Goal: Information Seeking & Learning: Learn about a topic

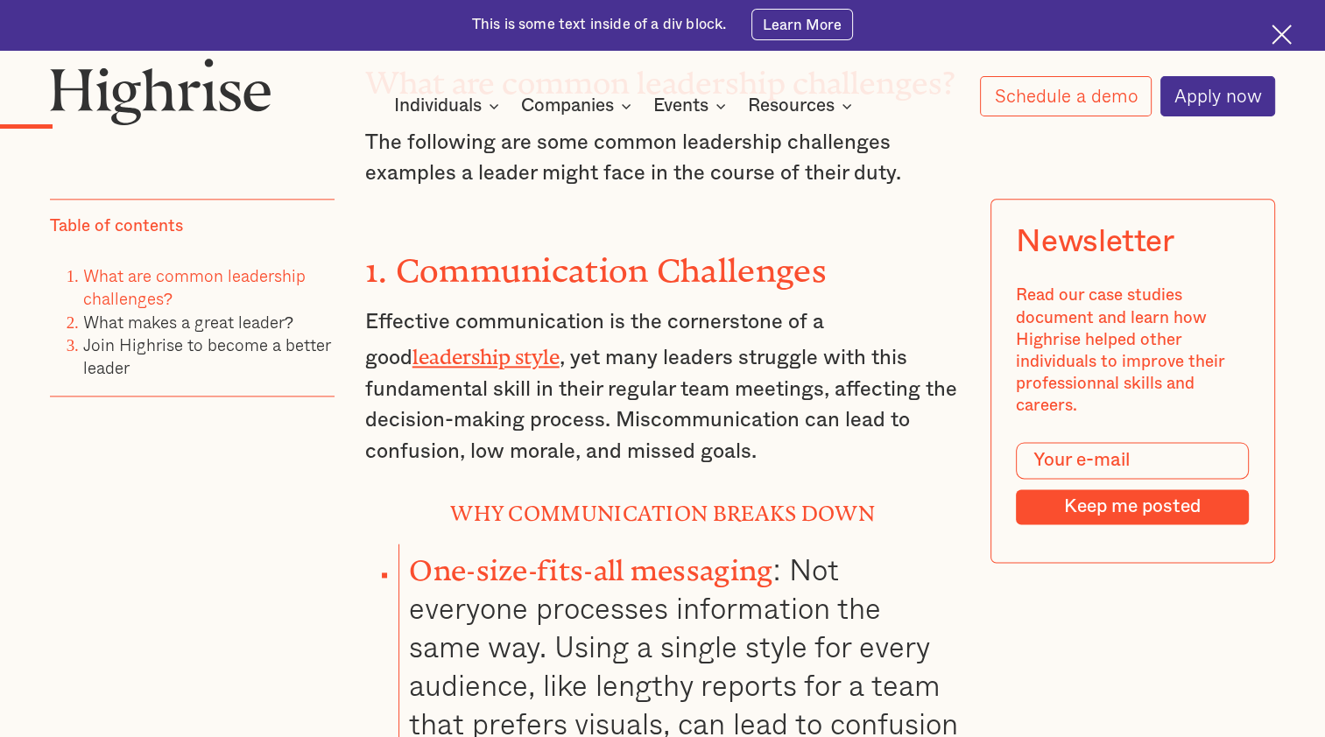
scroll to position [2250, 0]
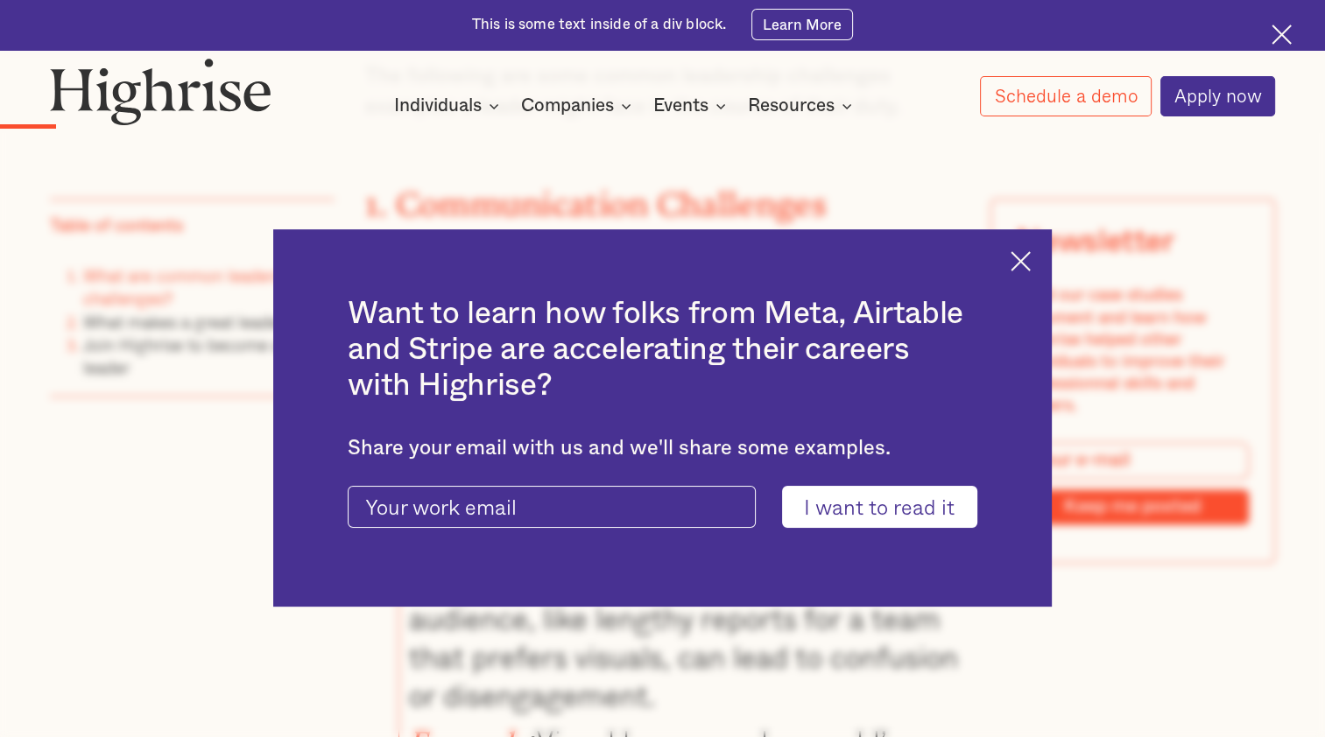
click at [1030, 258] on img at bounding box center [1021, 261] width 20 height 20
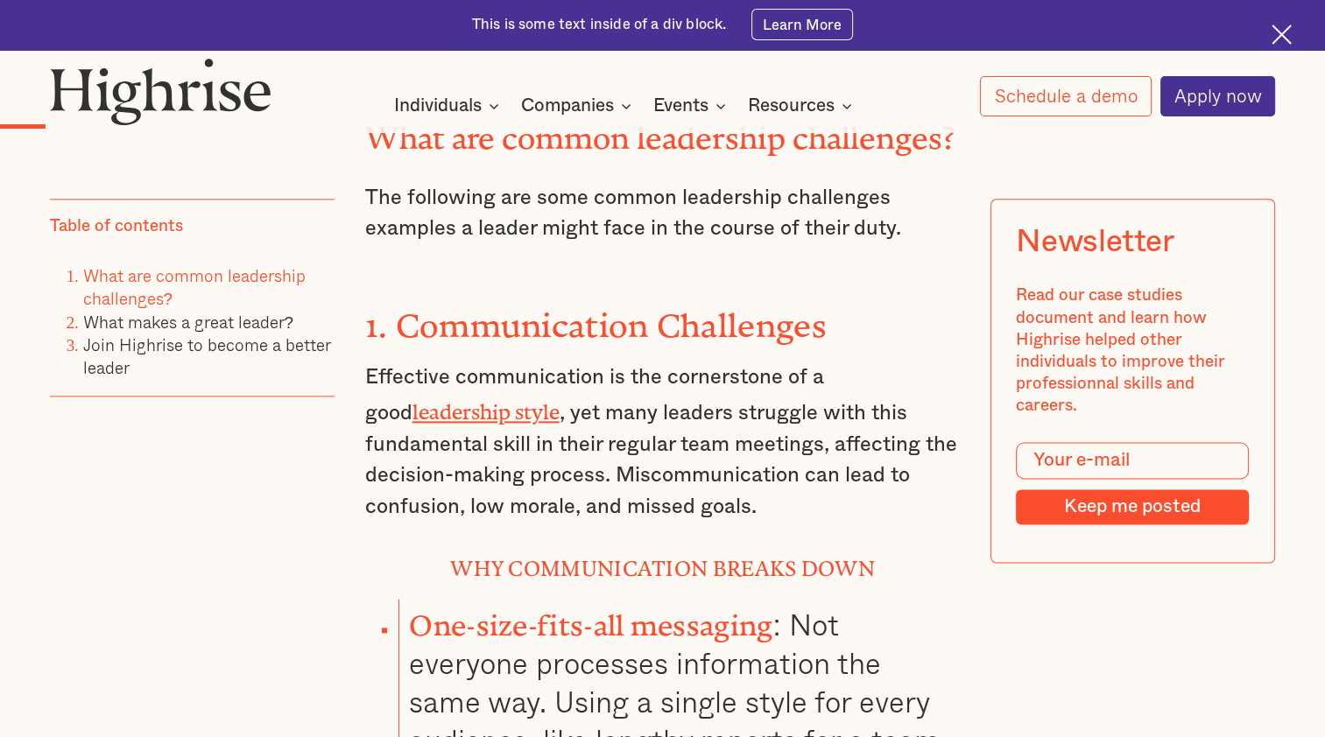
scroll to position [2172, 0]
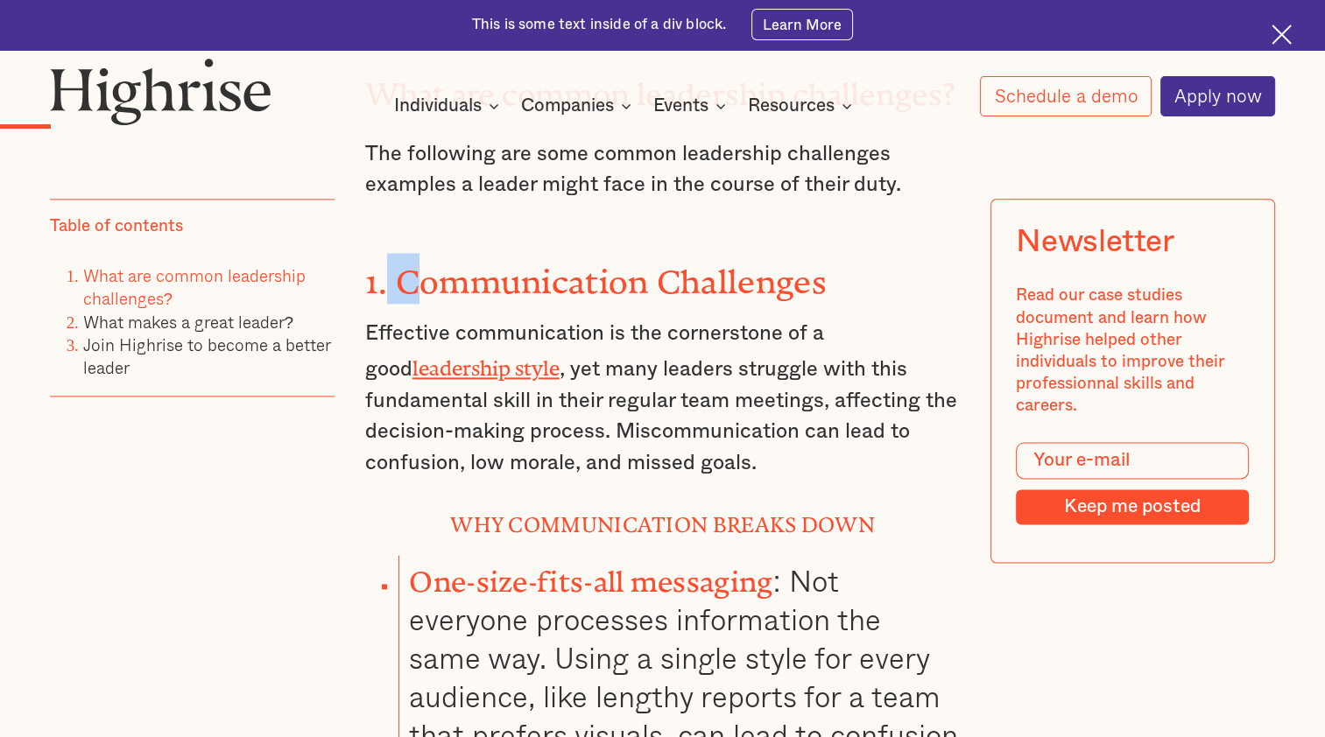
drag, startPoint x: 385, startPoint y: 282, endPoint x: 419, endPoint y: 285, distance: 33.4
click at [419, 284] on strong "1. Communication Challenges" at bounding box center [596, 273] width 462 height 21
drag, startPoint x: 419, startPoint y: 285, endPoint x: 361, endPoint y: 288, distance: 57.9
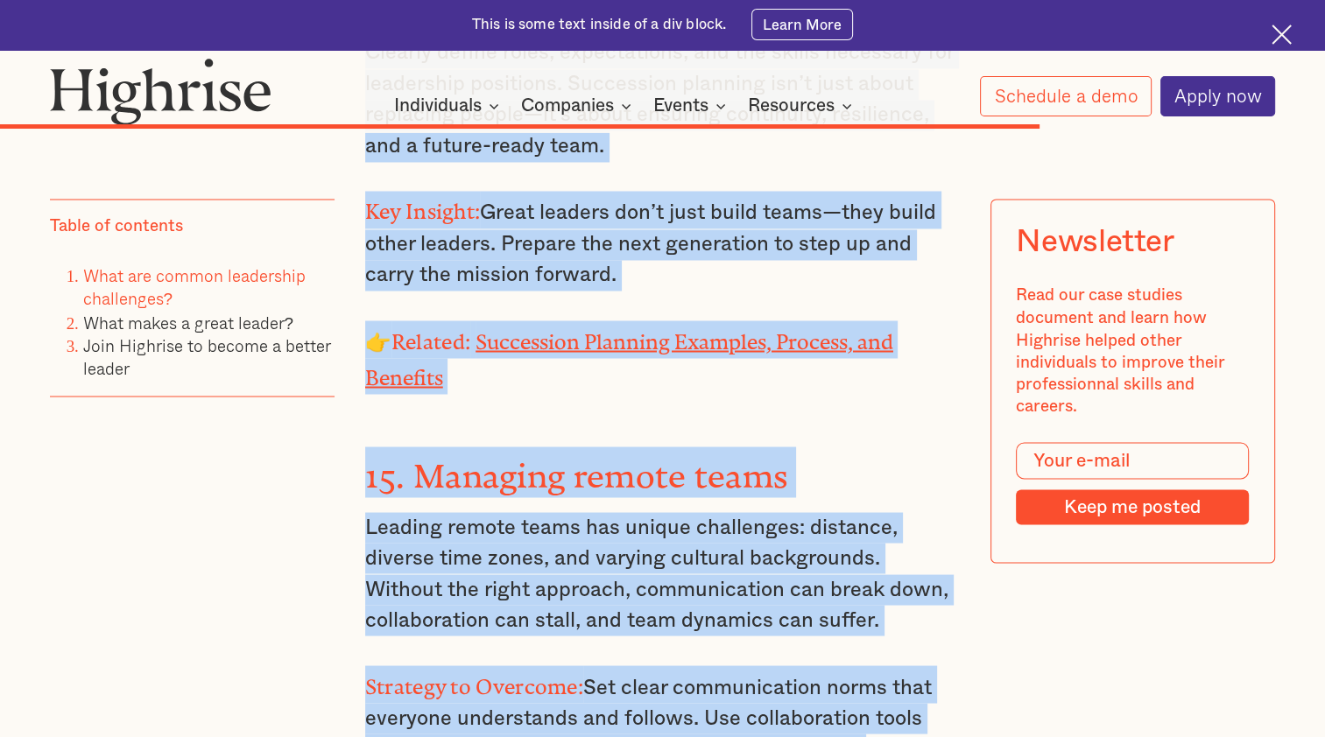
scroll to position [16313, 0]
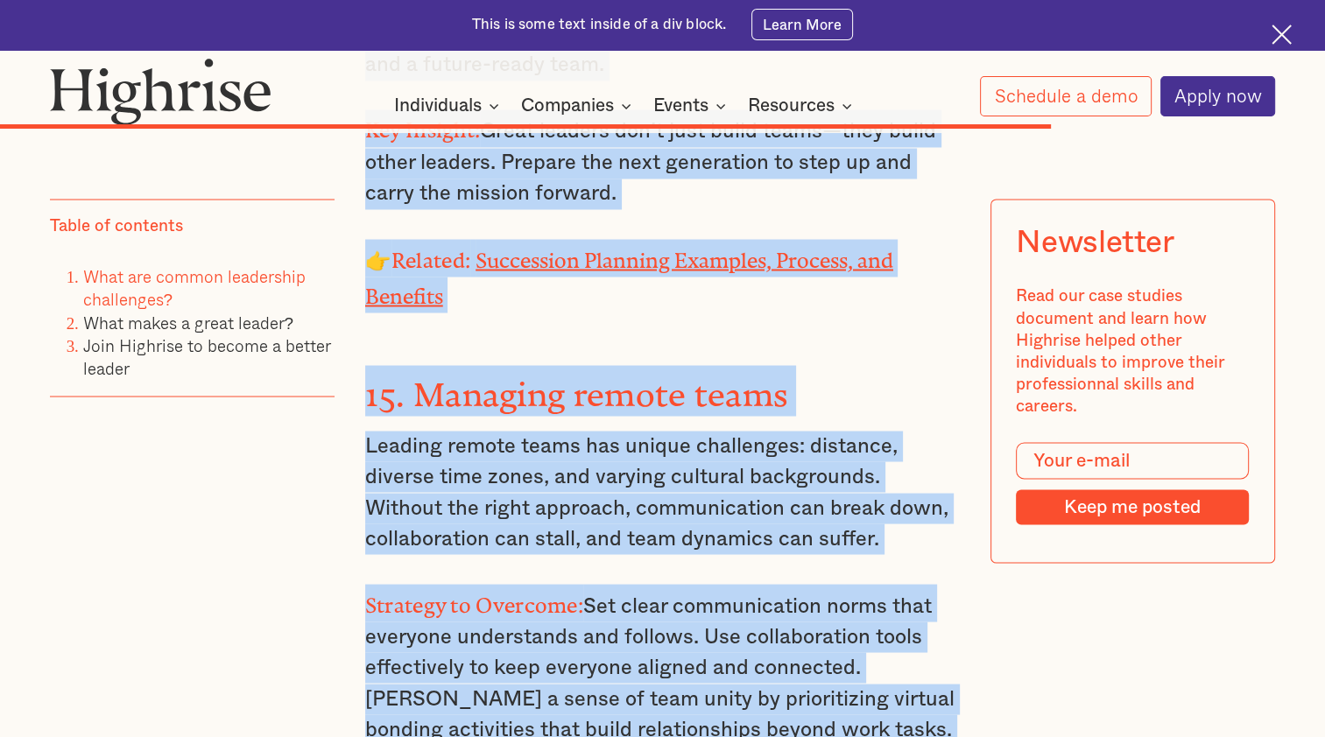
drag, startPoint x: 375, startPoint y: 254, endPoint x: 892, endPoint y: 566, distance: 603.6
copy div ". Loremipsumdol Sitametcon Adipiscin elitseddoeius te inc utlaboreetd ma a enim…"
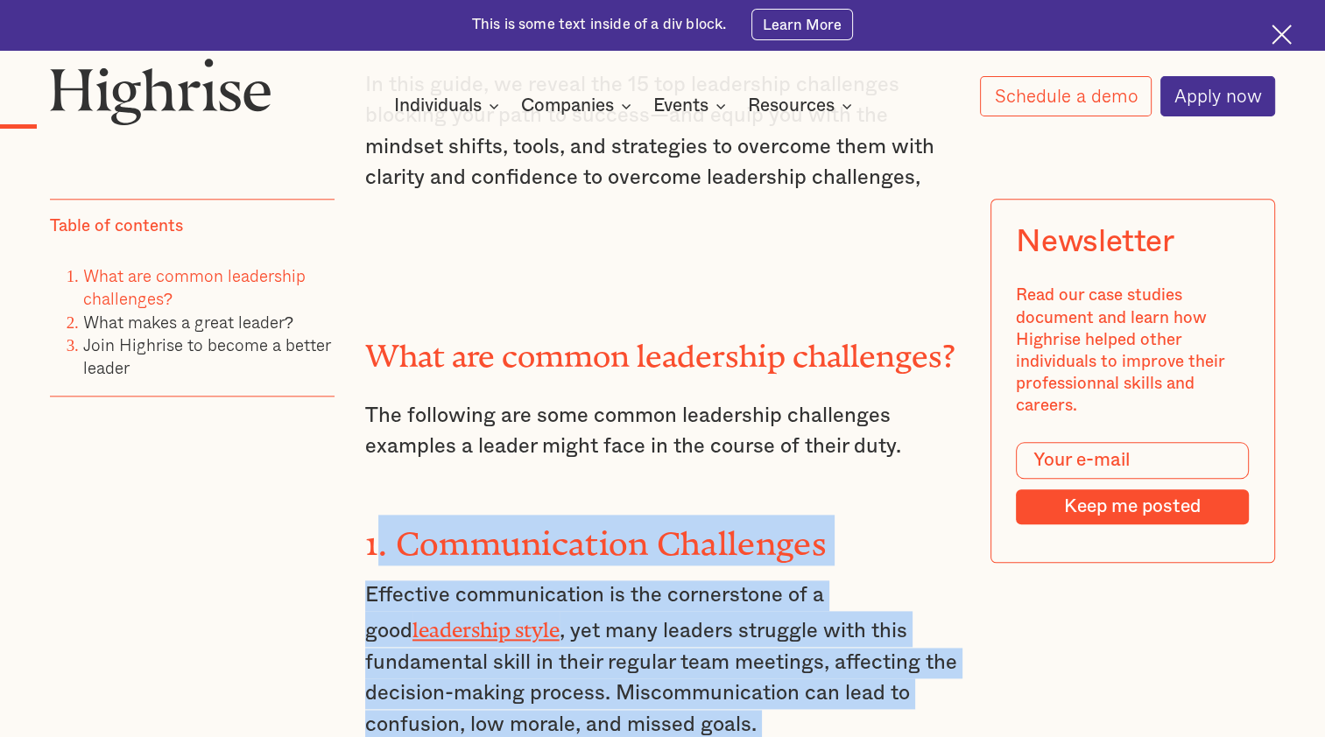
scroll to position [2000, 0]
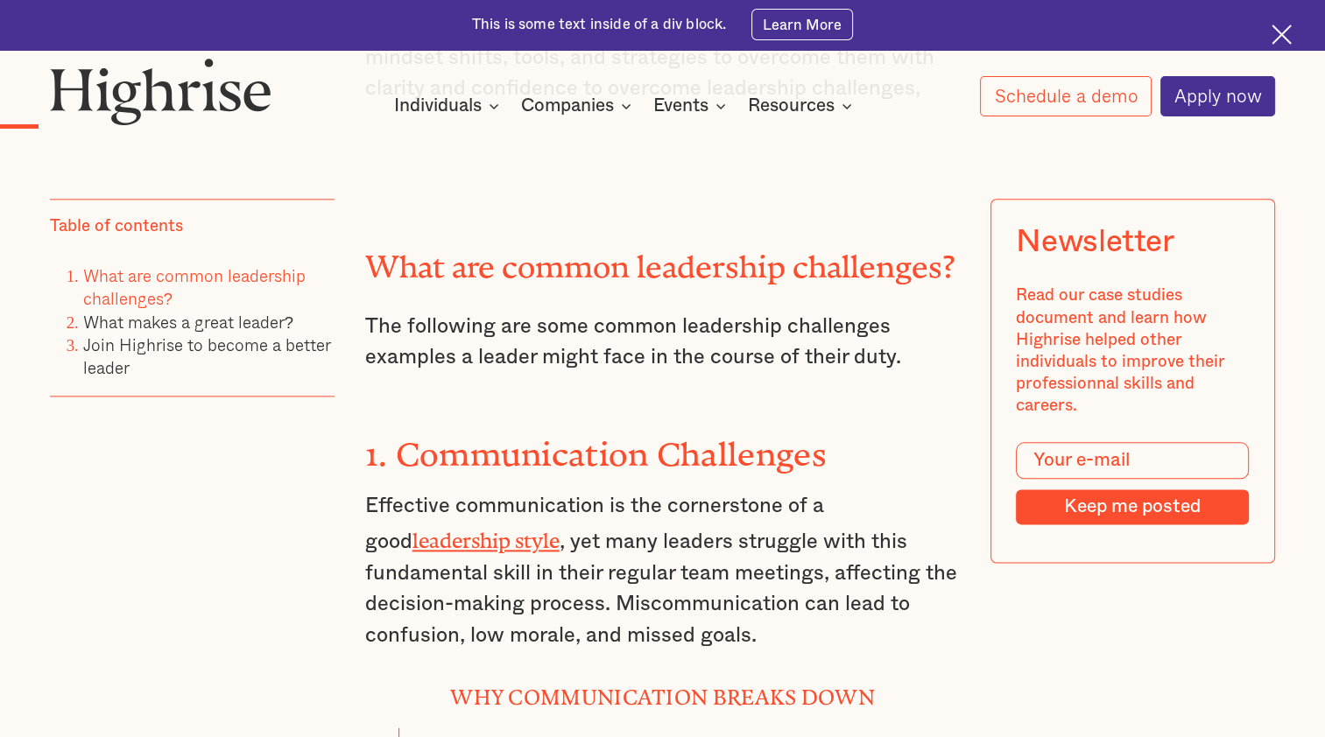
click at [708, 277] on h2 "What are common leadership challenges?" at bounding box center [663, 259] width 596 height 35
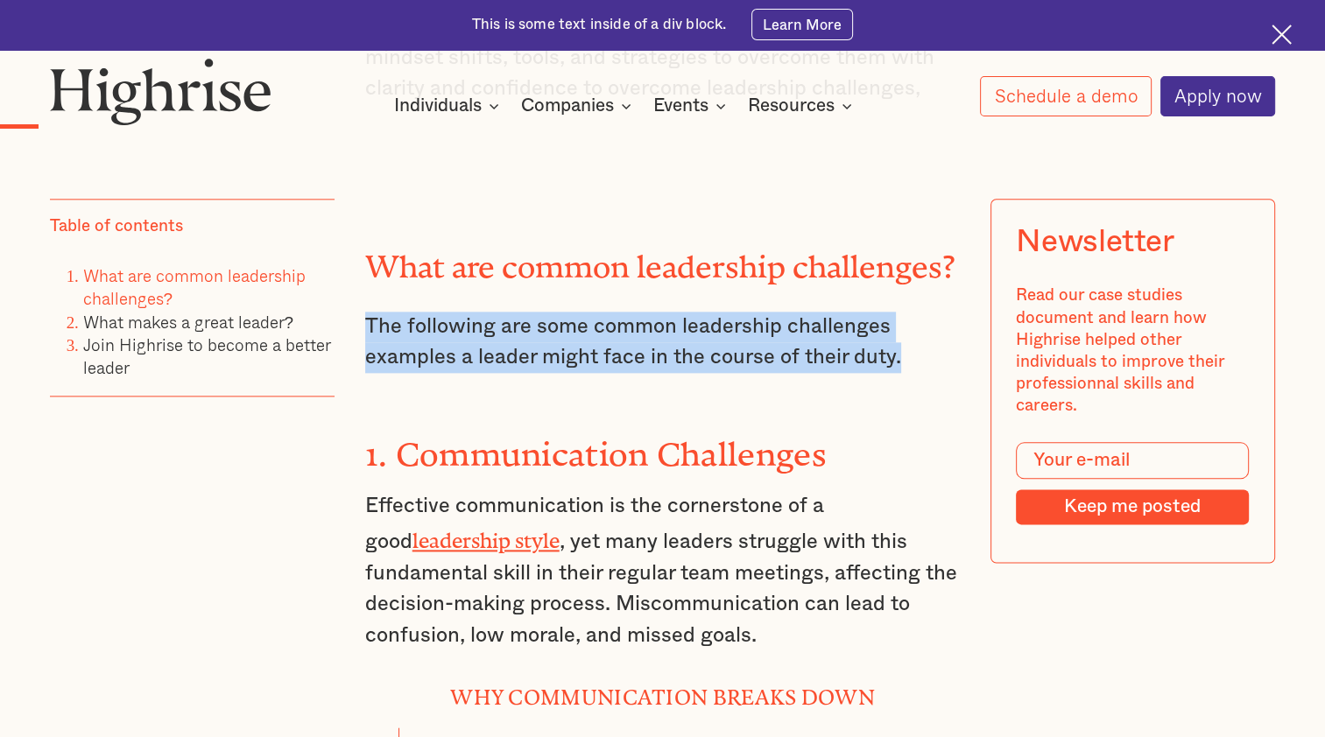
drag, startPoint x: 363, startPoint y: 333, endPoint x: 906, endPoint y: 373, distance: 543.7
click at [906, 373] on p "The following are some common leadership challenges examples a leader might fac…" at bounding box center [663, 343] width 596 height 62
copy p "The following are some common leadership challenges examples a leader might fac…"
